Goal: Information Seeking & Learning: Learn about a topic

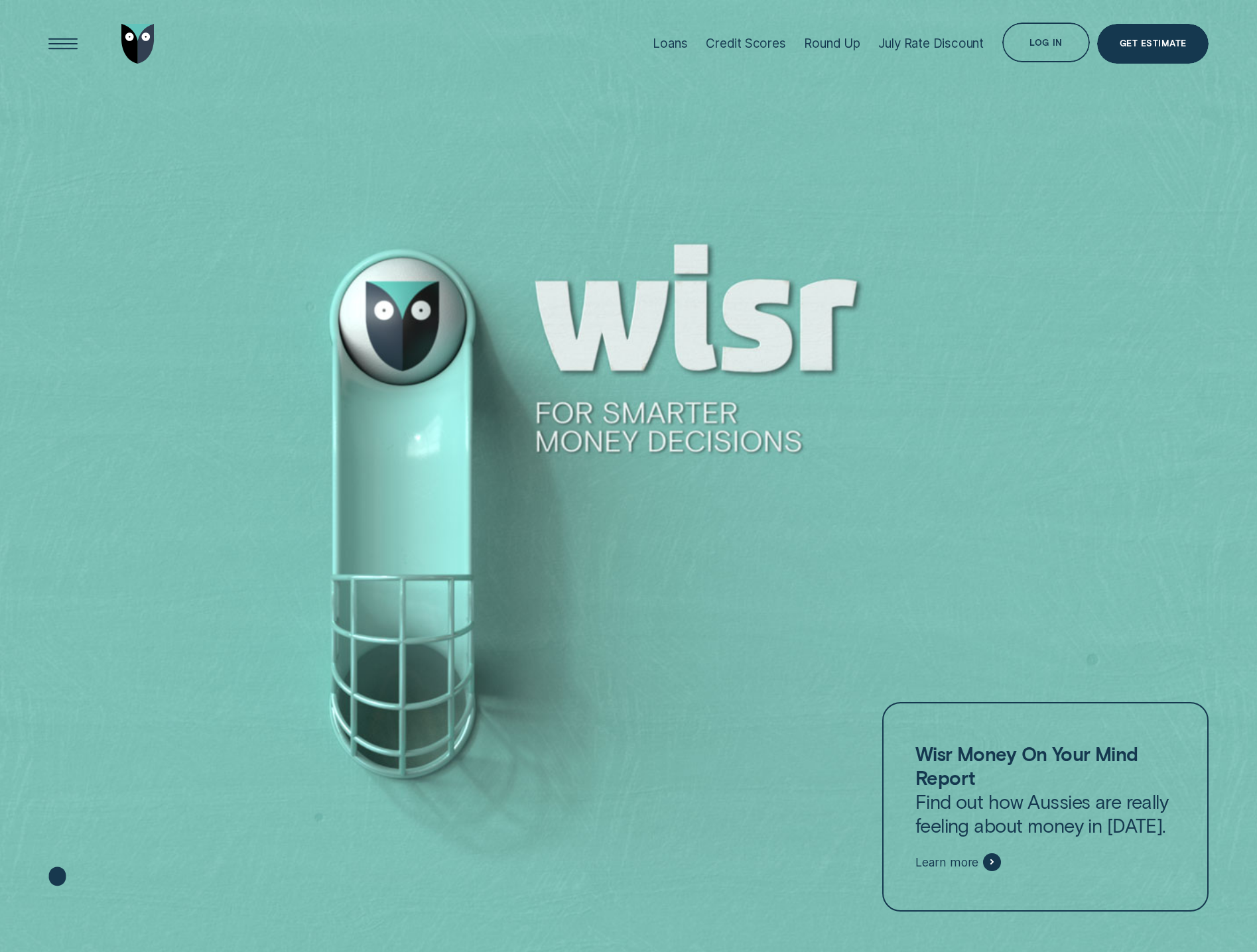
click at [121, 174] on div at bounding box center [628, 476] width 1257 height 953
click at [951, 39] on div "July Rate Discount" at bounding box center [931, 43] width 105 height 15
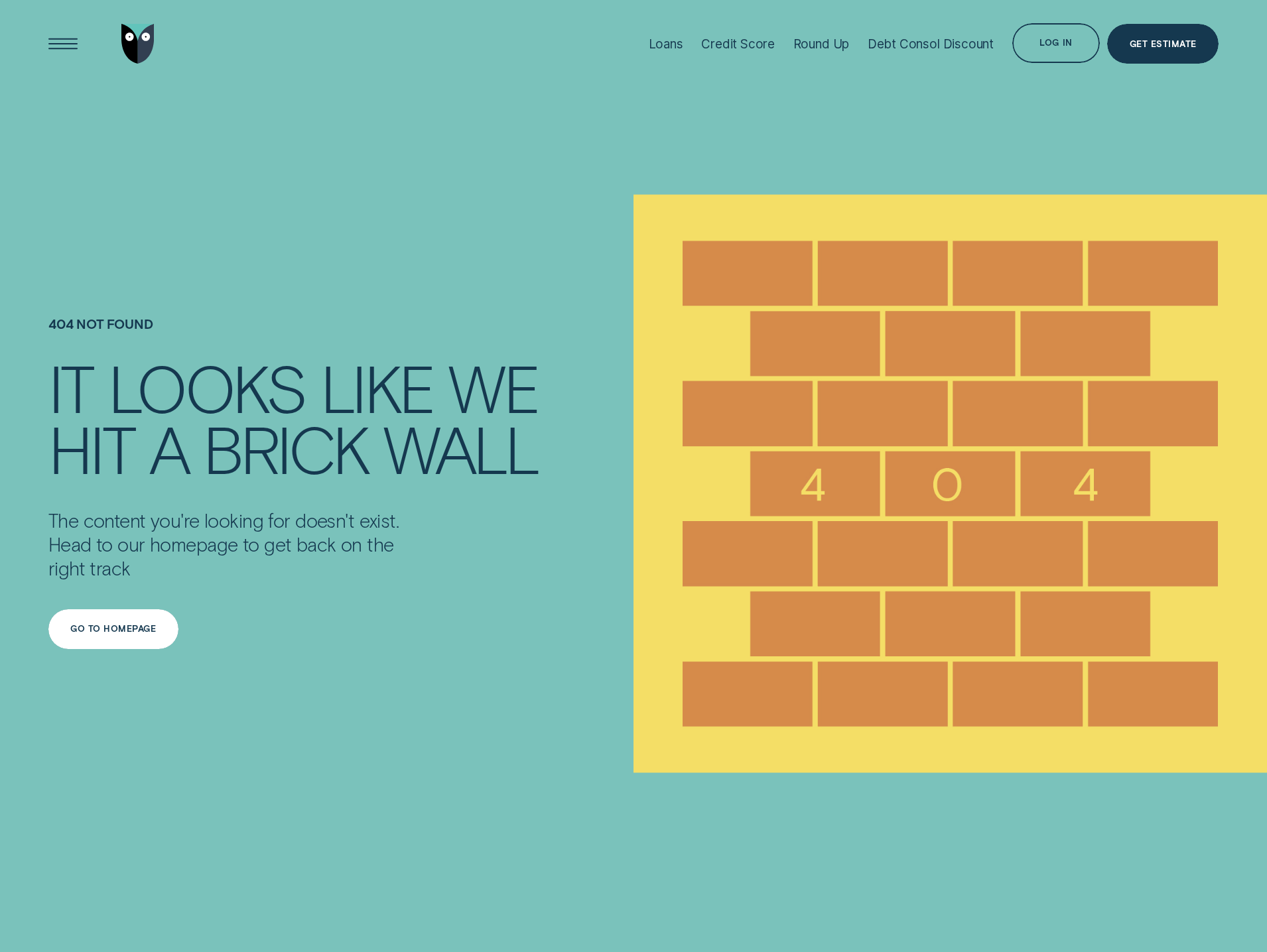
click at [134, 643] on div "Go to homepage" at bounding box center [113, 629] width 130 height 40
click at [666, 45] on div "Loans" at bounding box center [665, 44] width 35 height 15
